Goal: Find specific page/section: Find specific page/section

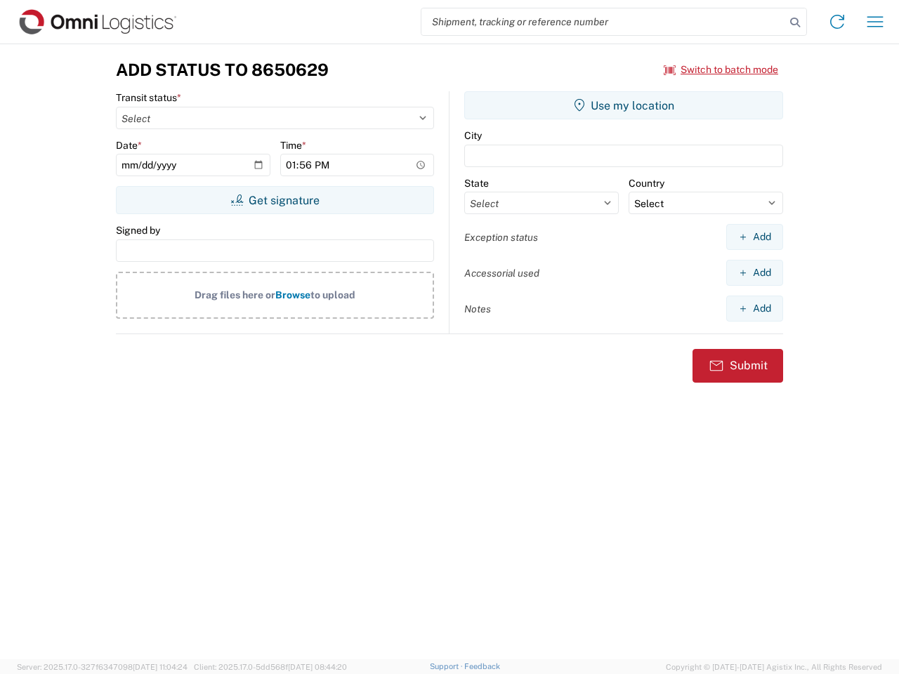
click at [603, 22] on input "search" at bounding box center [603, 21] width 364 height 27
click at [795, 22] on icon at bounding box center [795, 23] width 20 height 20
click at [837, 22] on icon at bounding box center [837, 22] width 22 height 22
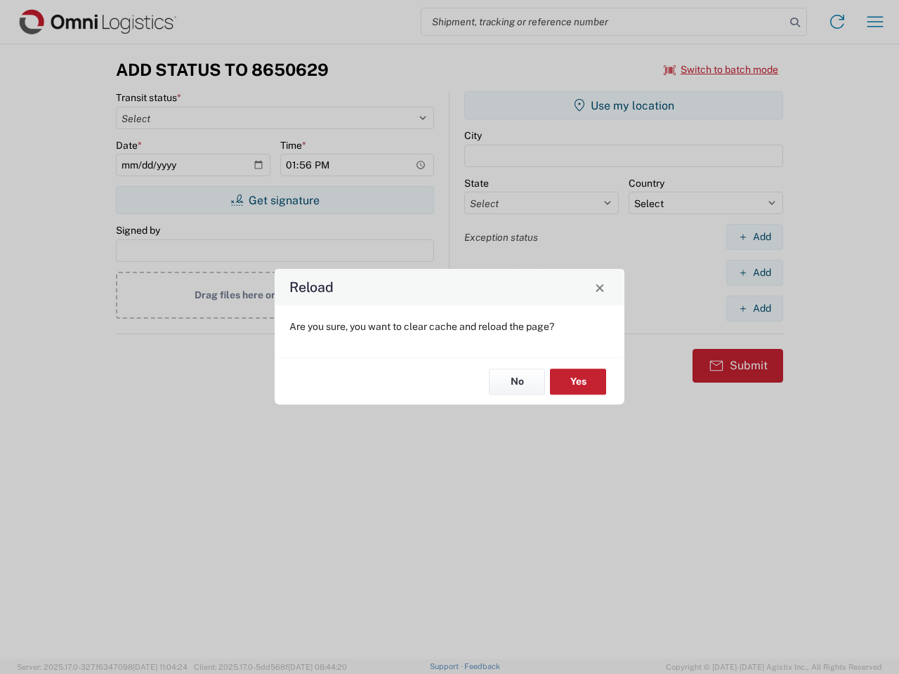
click at [721, 69] on div "Reload Are you sure, you want to clear cache and reload the page? No Yes" at bounding box center [449, 337] width 899 height 674
click at [274, 200] on div "Reload Are you sure, you want to clear cache and reload the page? No Yes" at bounding box center [449, 337] width 899 height 674
click at [623, 105] on div "Reload Are you sure, you want to clear cache and reload the page? No Yes" at bounding box center [449, 337] width 899 height 674
click at [754, 237] on div "Reload Are you sure, you want to clear cache and reload the page? No Yes" at bounding box center [449, 337] width 899 height 674
click at [754, 272] on div "Reload Are you sure, you want to clear cache and reload the page? No Yes" at bounding box center [449, 337] width 899 height 674
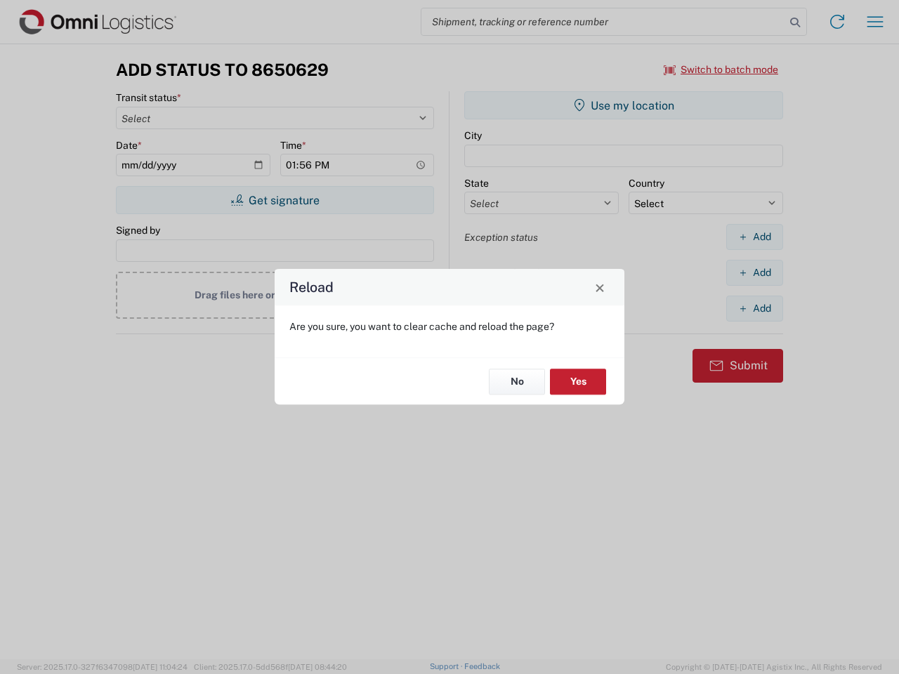
click at [754, 308] on div "Reload Are you sure, you want to clear cache and reload the page? No Yes" at bounding box center [449, 337] width 899 height 674
